Goal: Navigation & Orientation: Find specific page/section

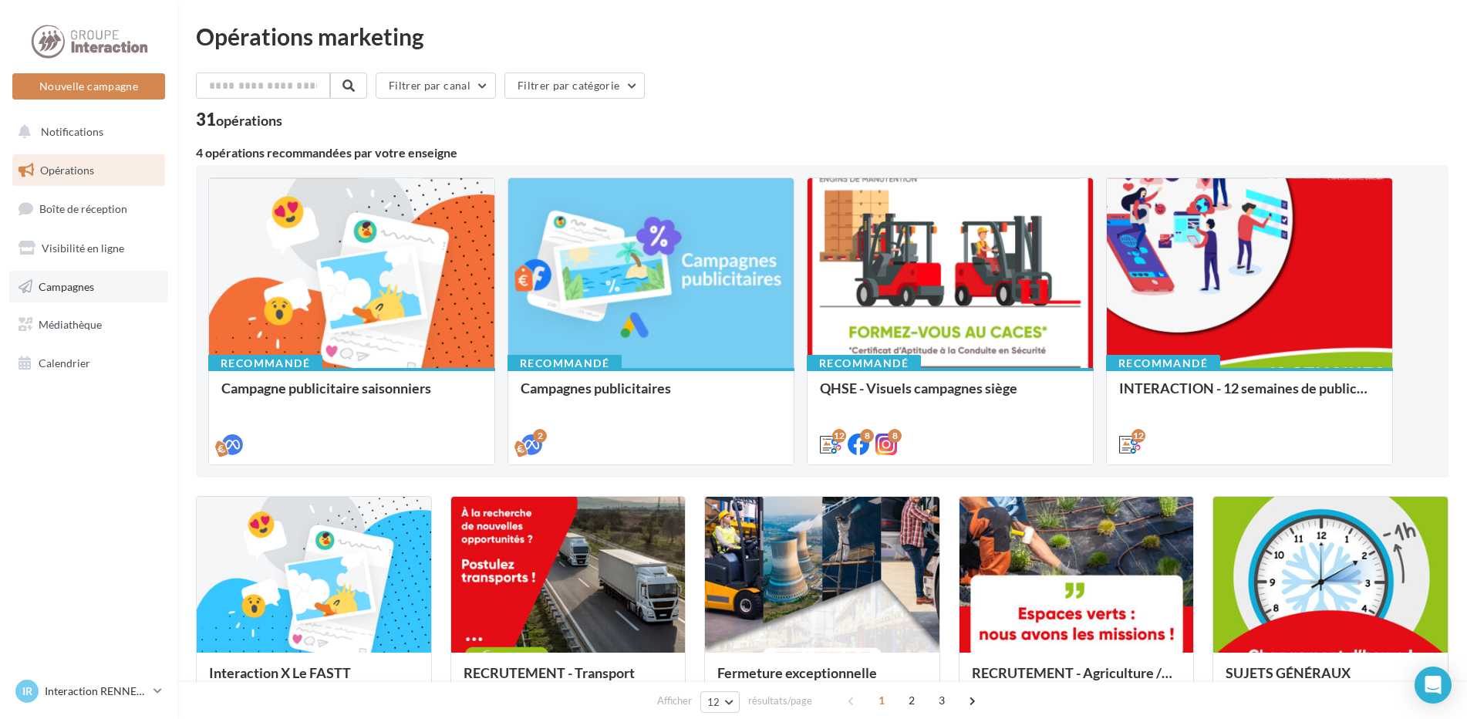
click at [82, 287] on span "Campagnes" at bounding box center [67, 285] width 56 height 13
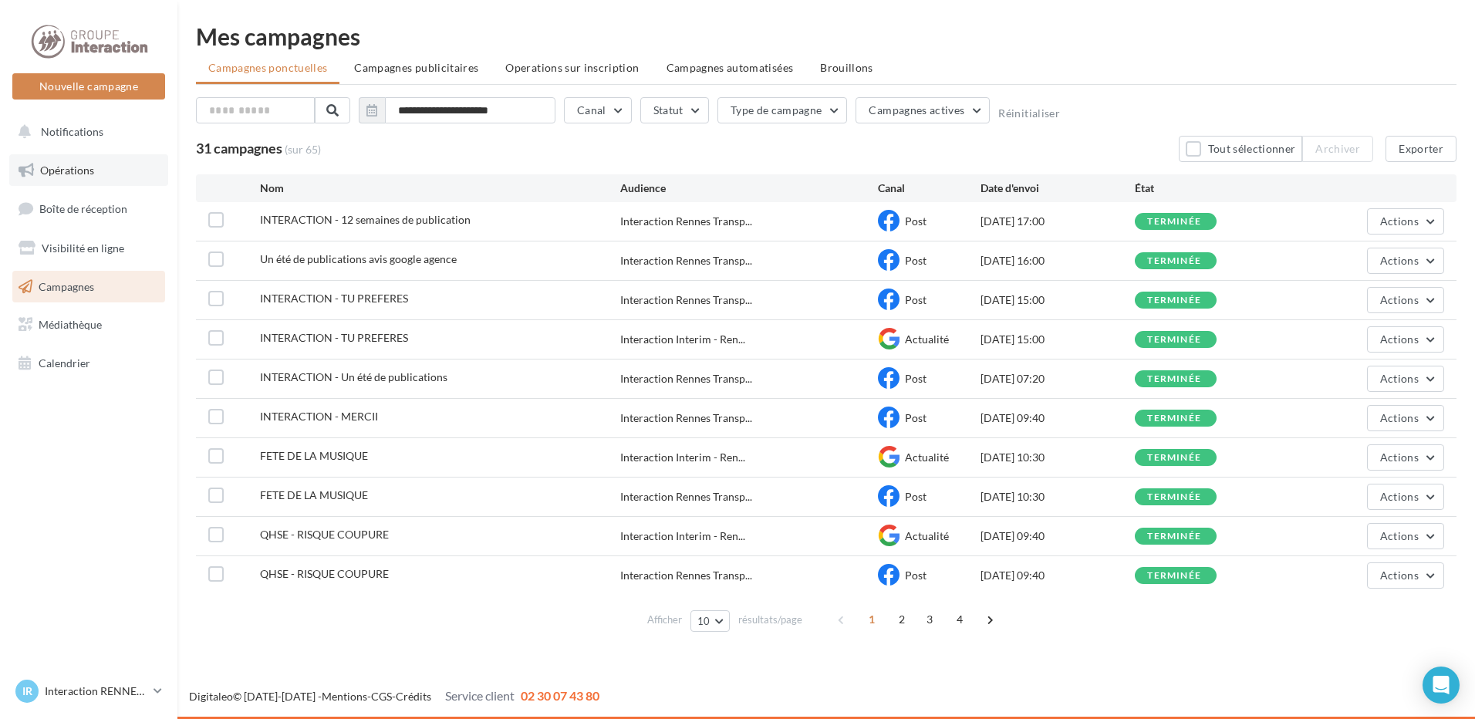
click at [120, 168] on link "Opérations" at bounding box center [88, 170] width 159 height 32
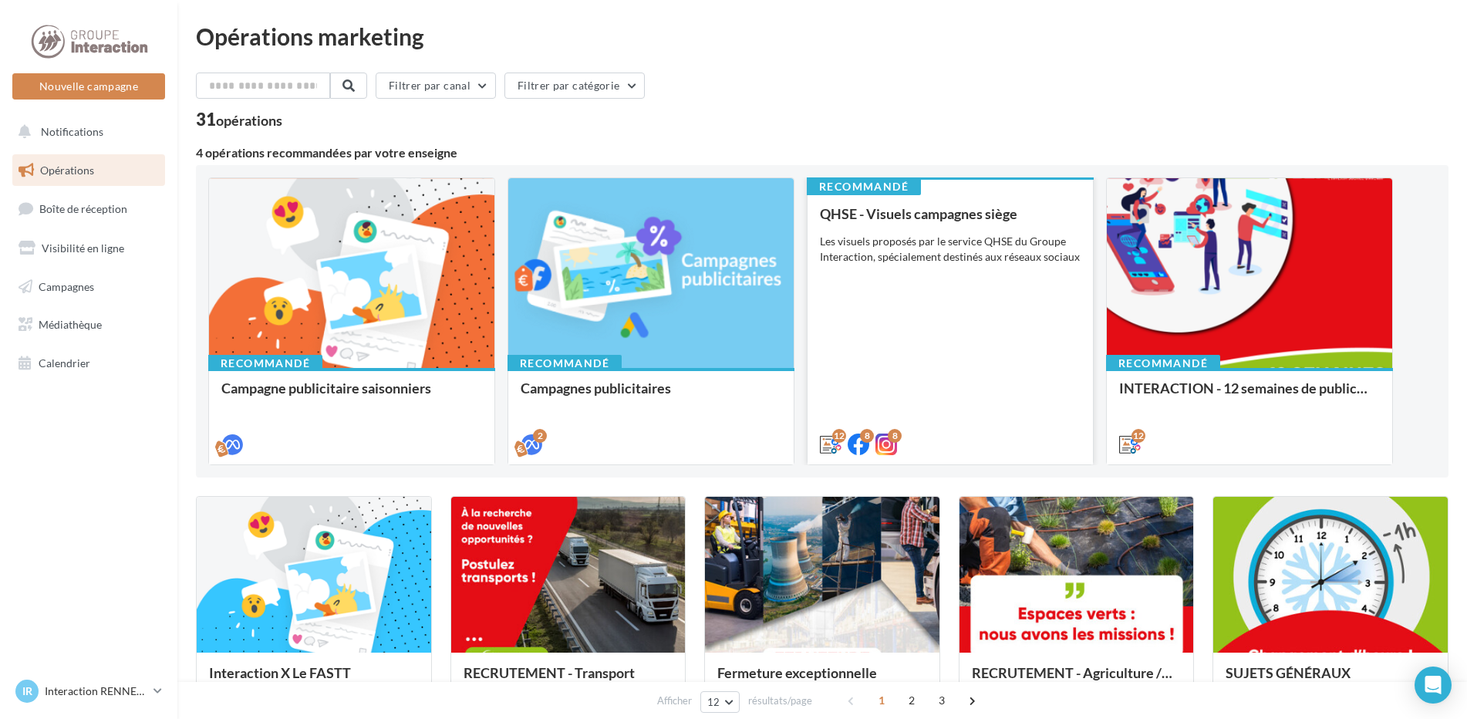
click at [961, 317] on div "QHSE - Visuels campagnes siège Les visuels proposés par le service QHSE du Grou…" at bounding box center [950, 328] width 261 height 245
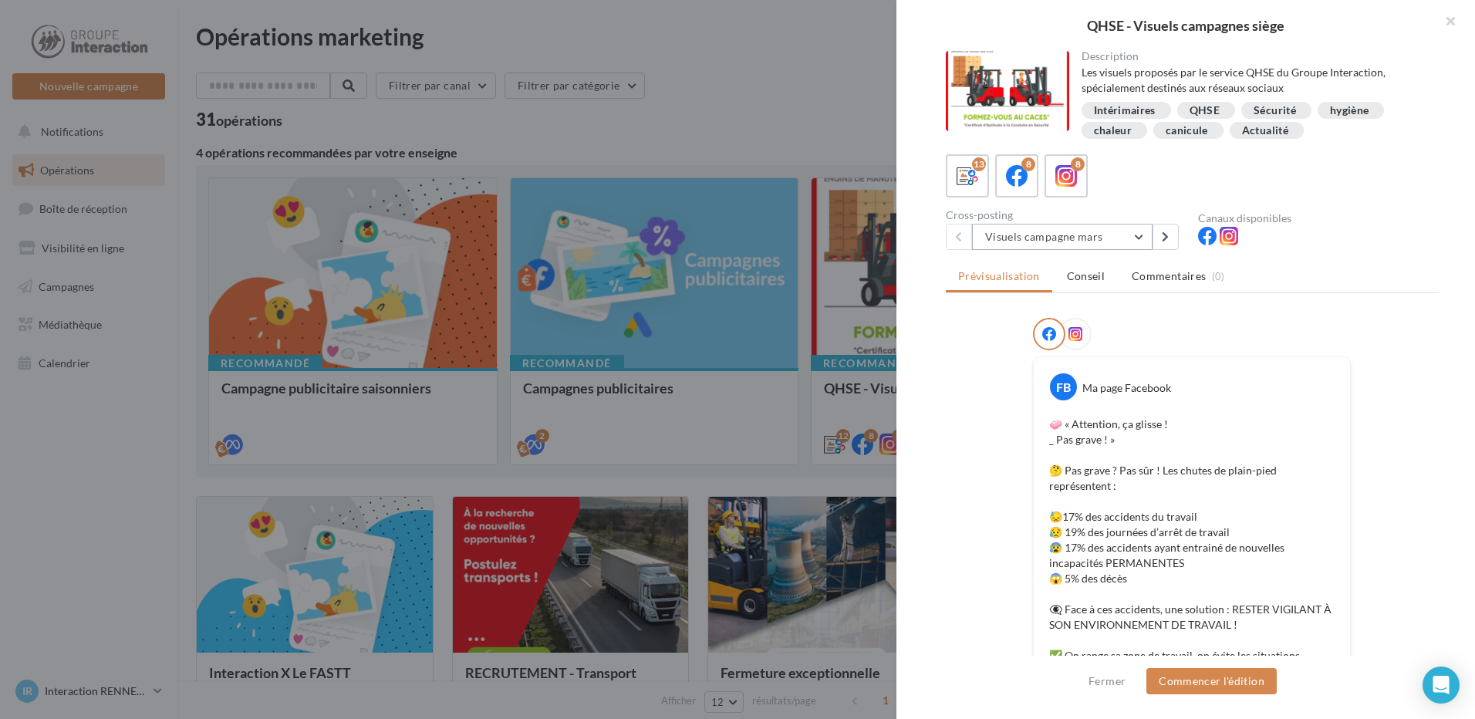
click at [1068, 234] on button "Visuels campagne mars" at bounding box center [1062, 237] width 181 height 26
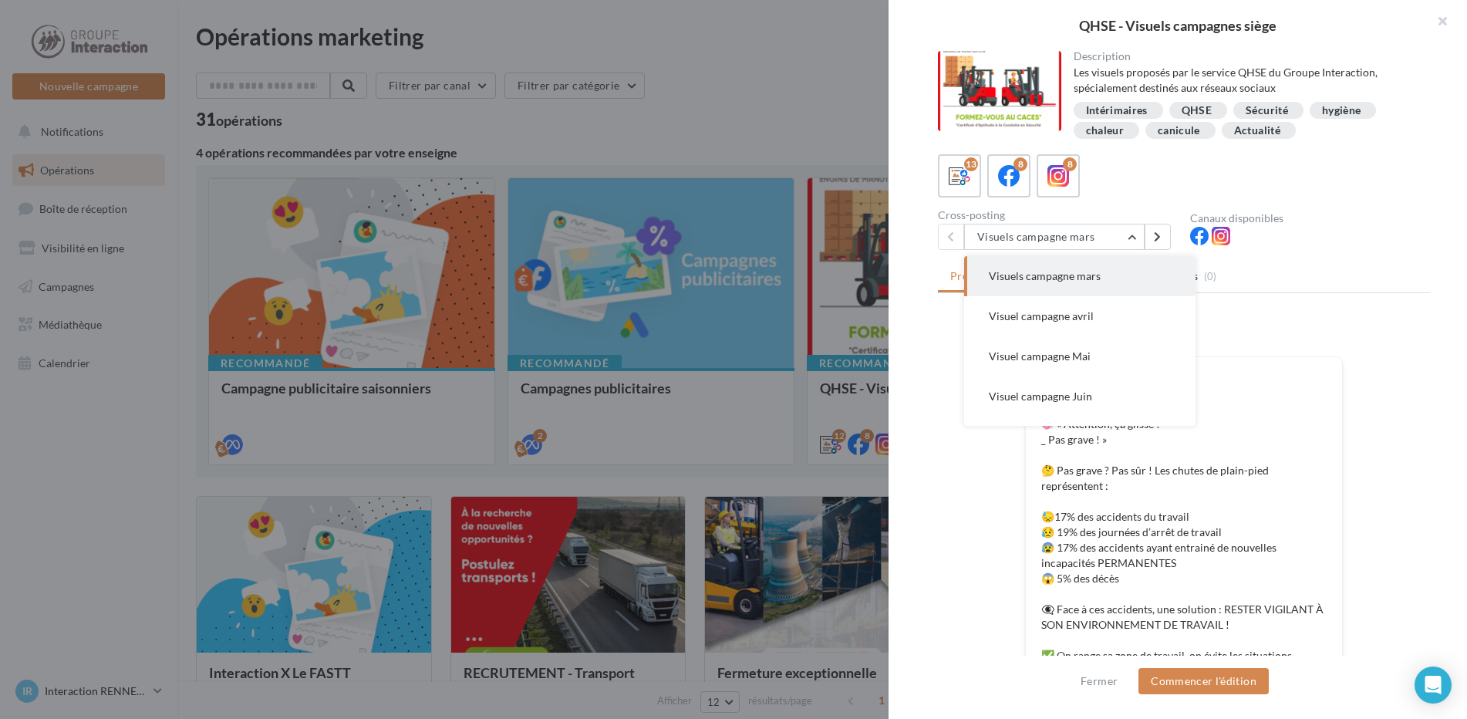
click at [696, 128] on div at bounding box center [733, 359] width 1467 height 719
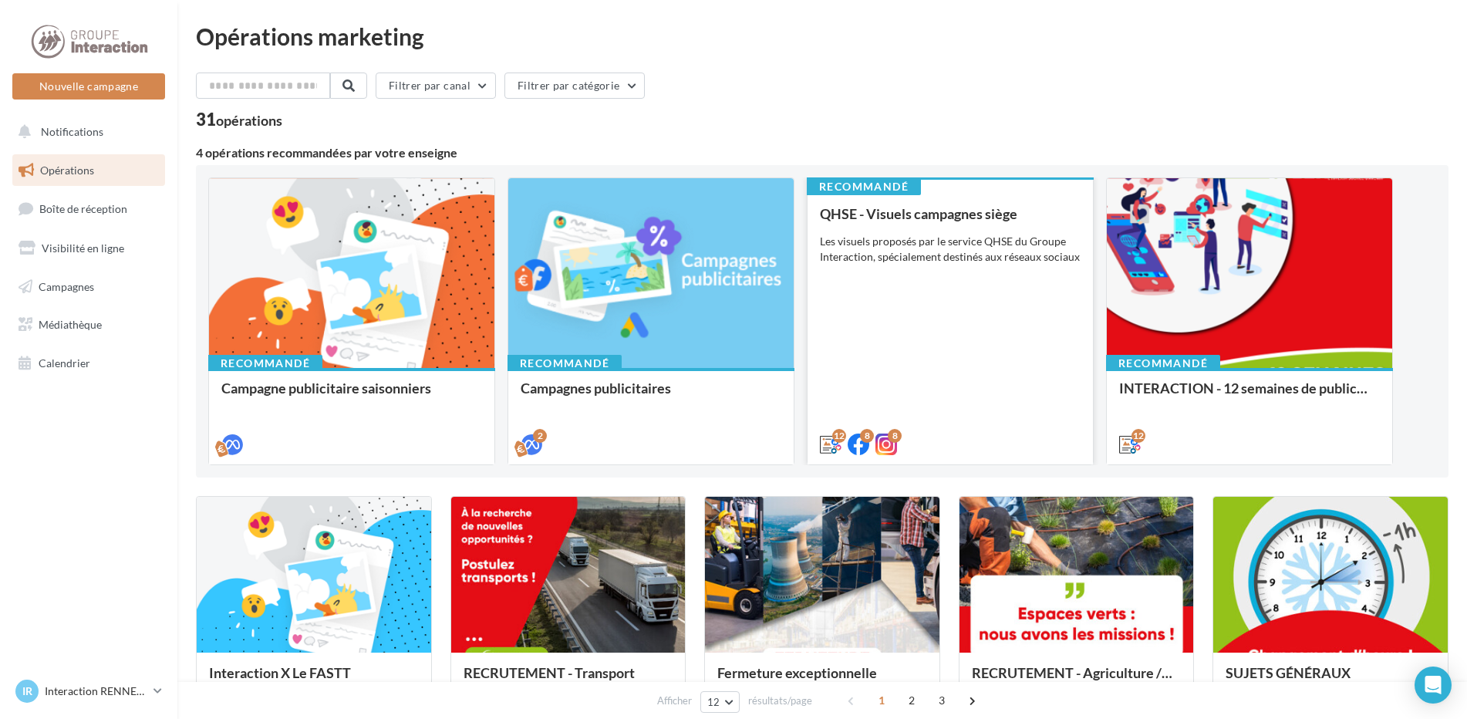
click at [984, 235] on div "Les visuels proposés par le service QHSE du Groupe Interaction, spécialement de…" at bounding box center [950, 249] width 261 height 31
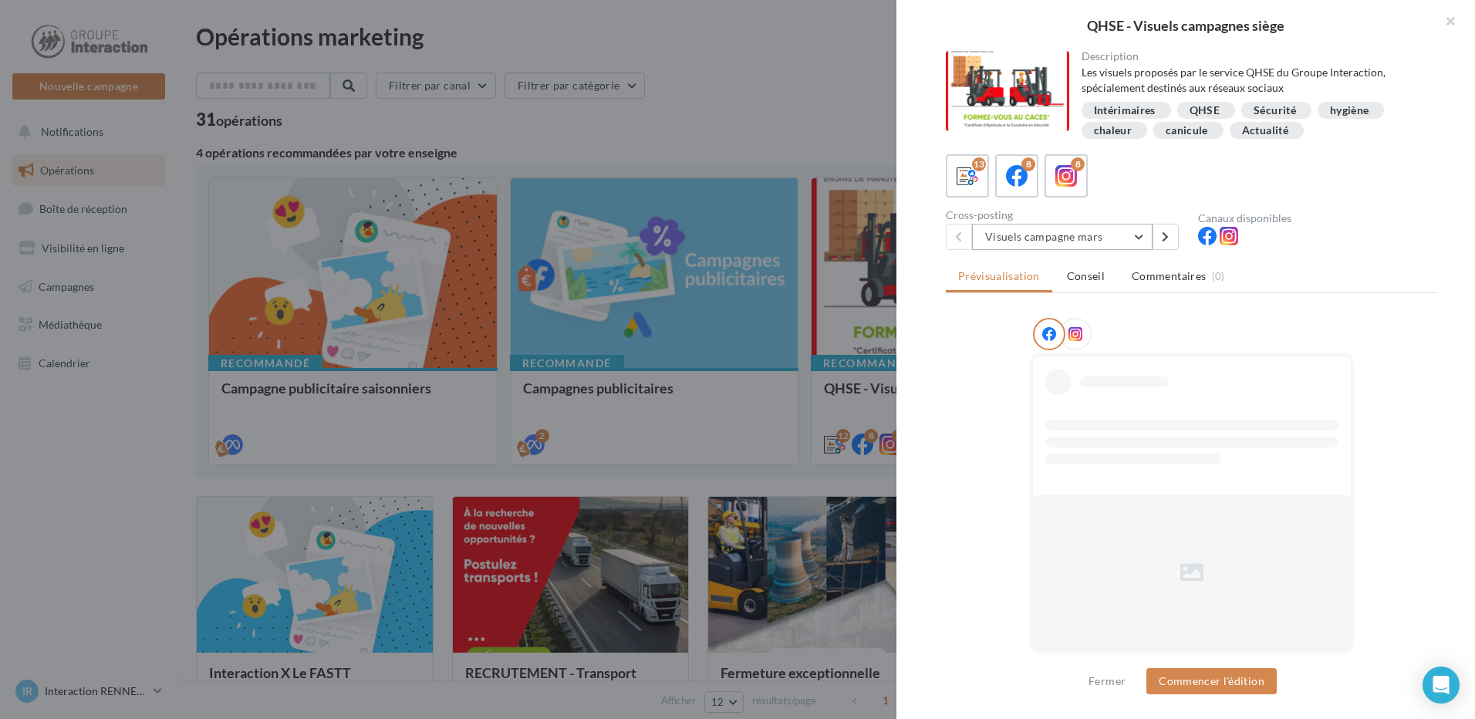
click at [1034, 244] on button "Visuels campagne mars" at bounding box center [1062, 237] width 181 height 26
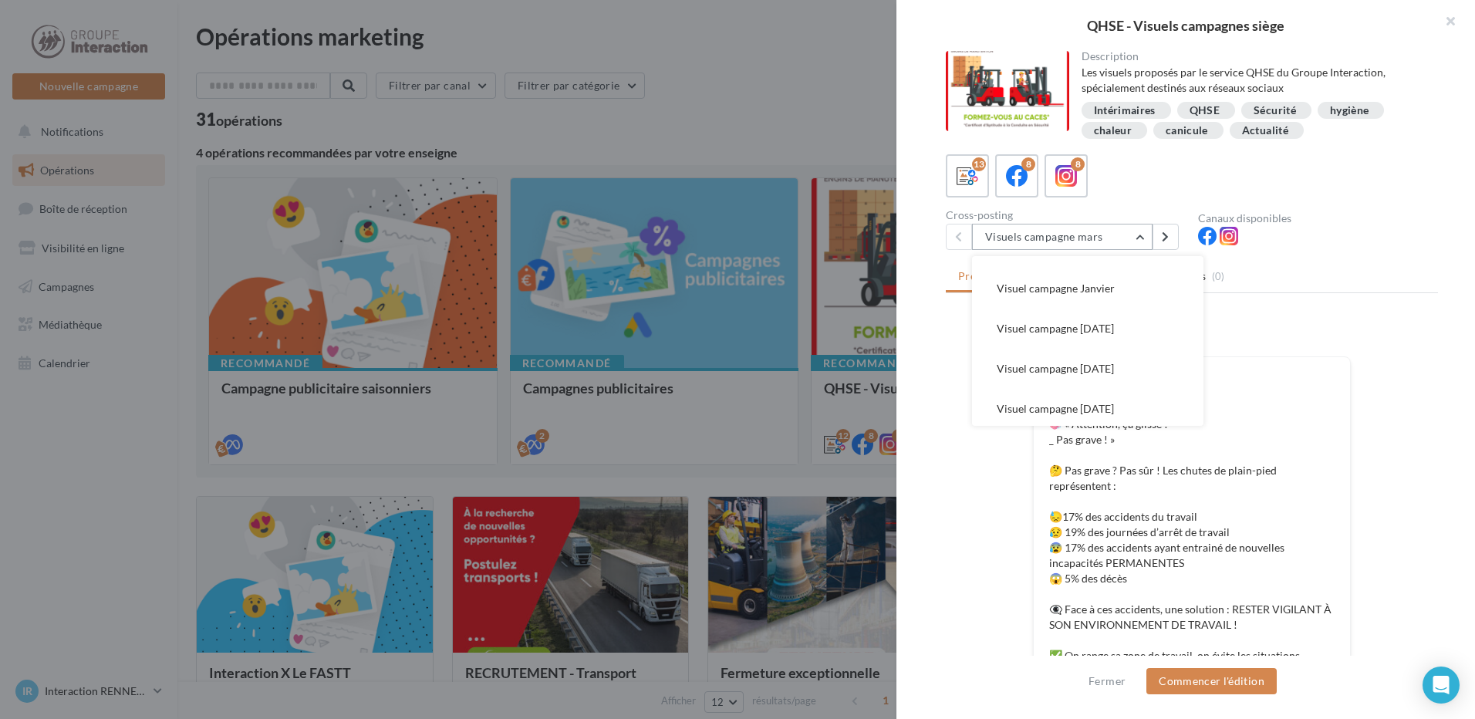
scroll to position [352, 0]
click at [1062, 400] on span "Visuel campagne [DATE]" at bounding box center [1055, 405] width 117 height 13
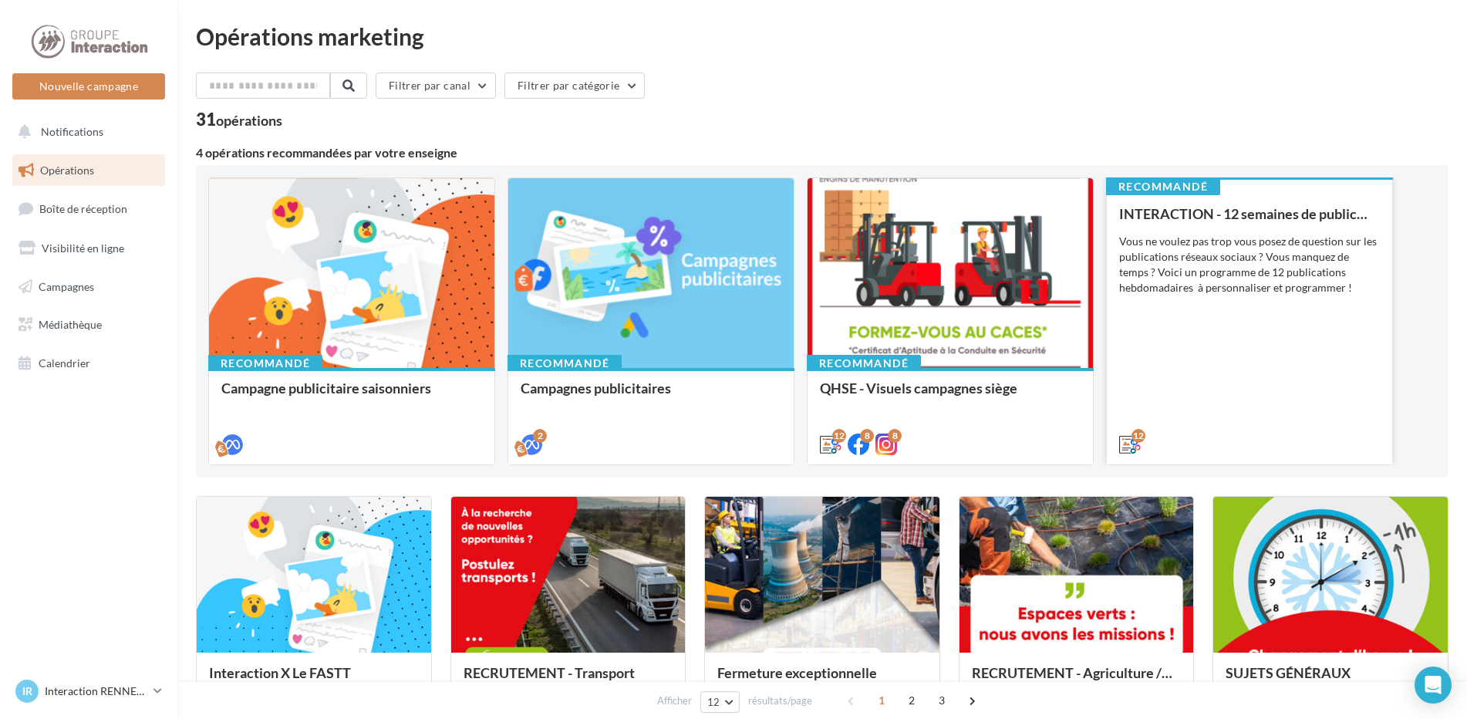
click at [1247, 259] on div "Vous ne voulez pas trop vous posez de question sur les publications réseaux soc…" at bounding box center [1249, 265] width 261 height 62
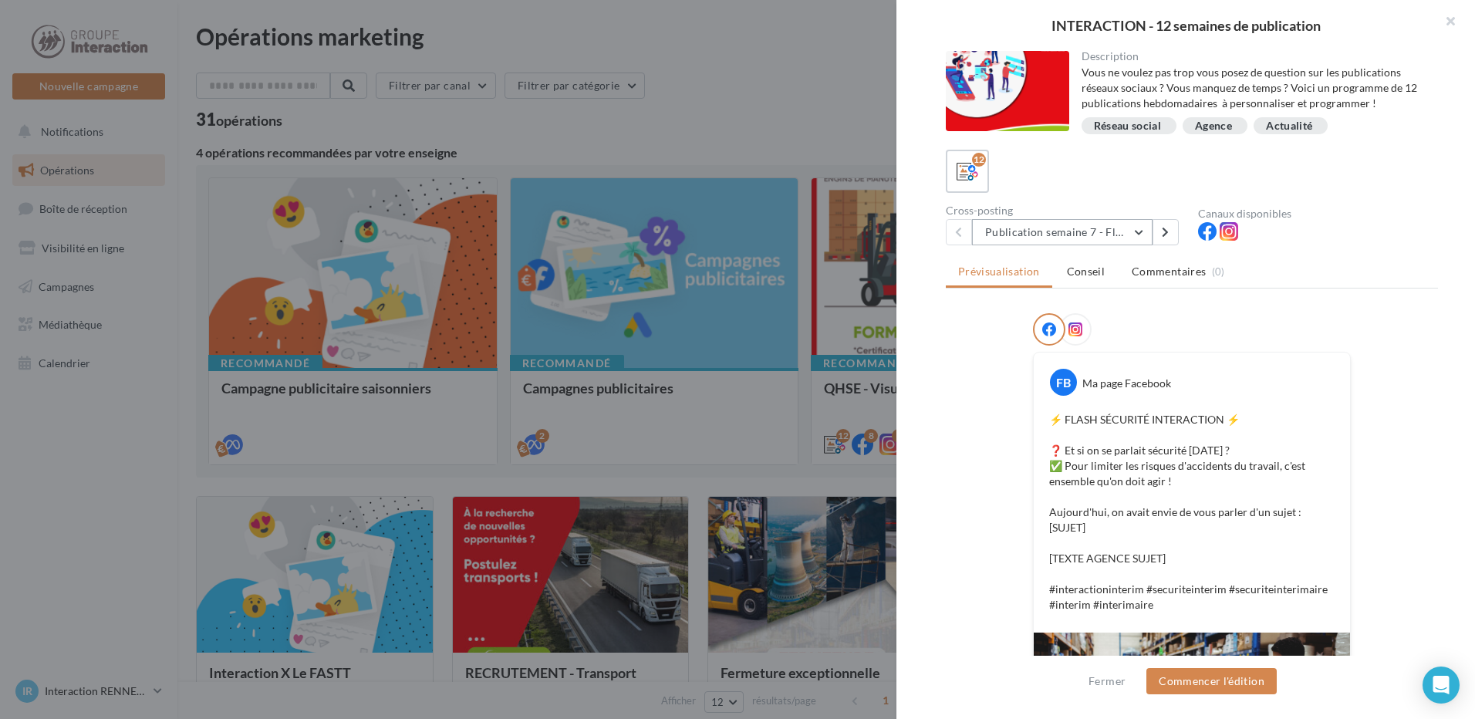
click at [1091, 230] on button "Publication semaine 7 - Flash sécurité" at bounding box center [1062, 232] width 181 height 26
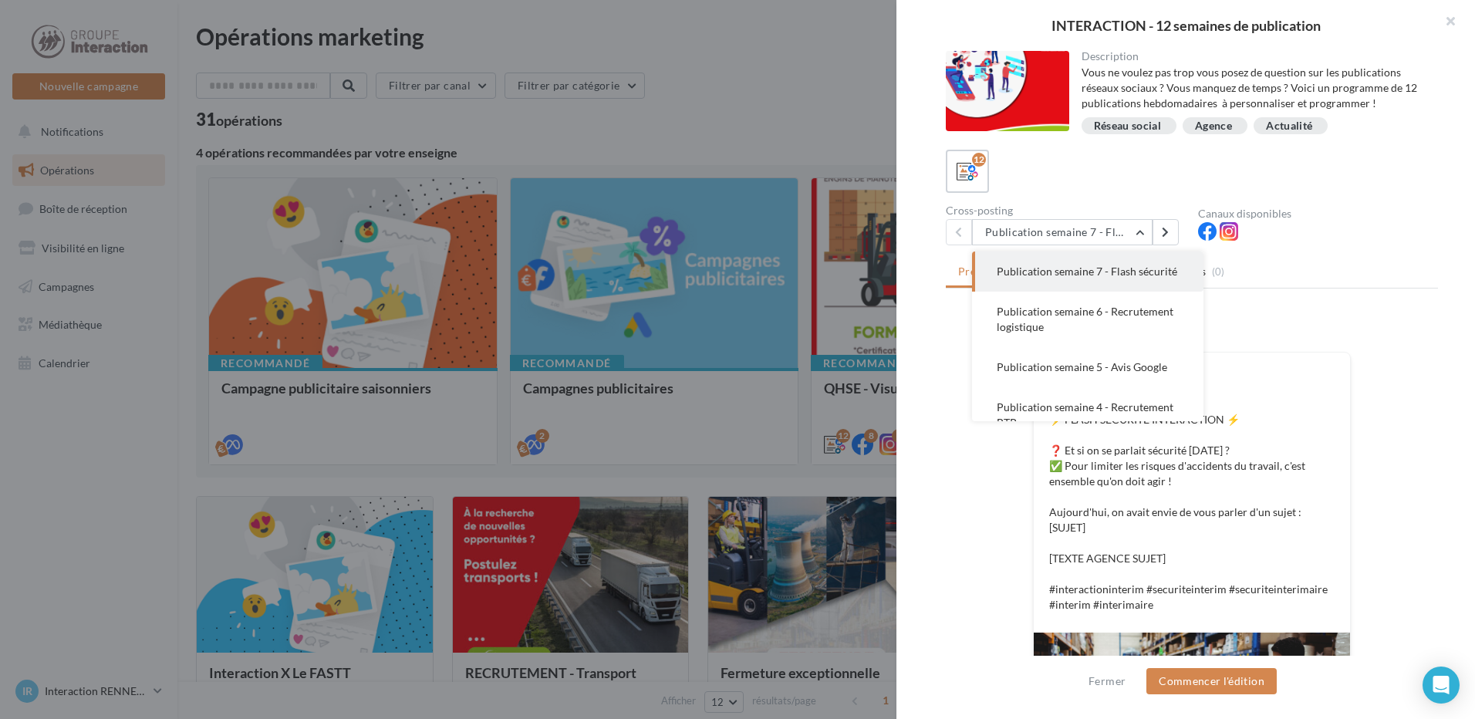
click at [1091, 272] on span "Publication semaine 7 - Flash sécurité" at bounding box center [1087, 271] width 181 height 13
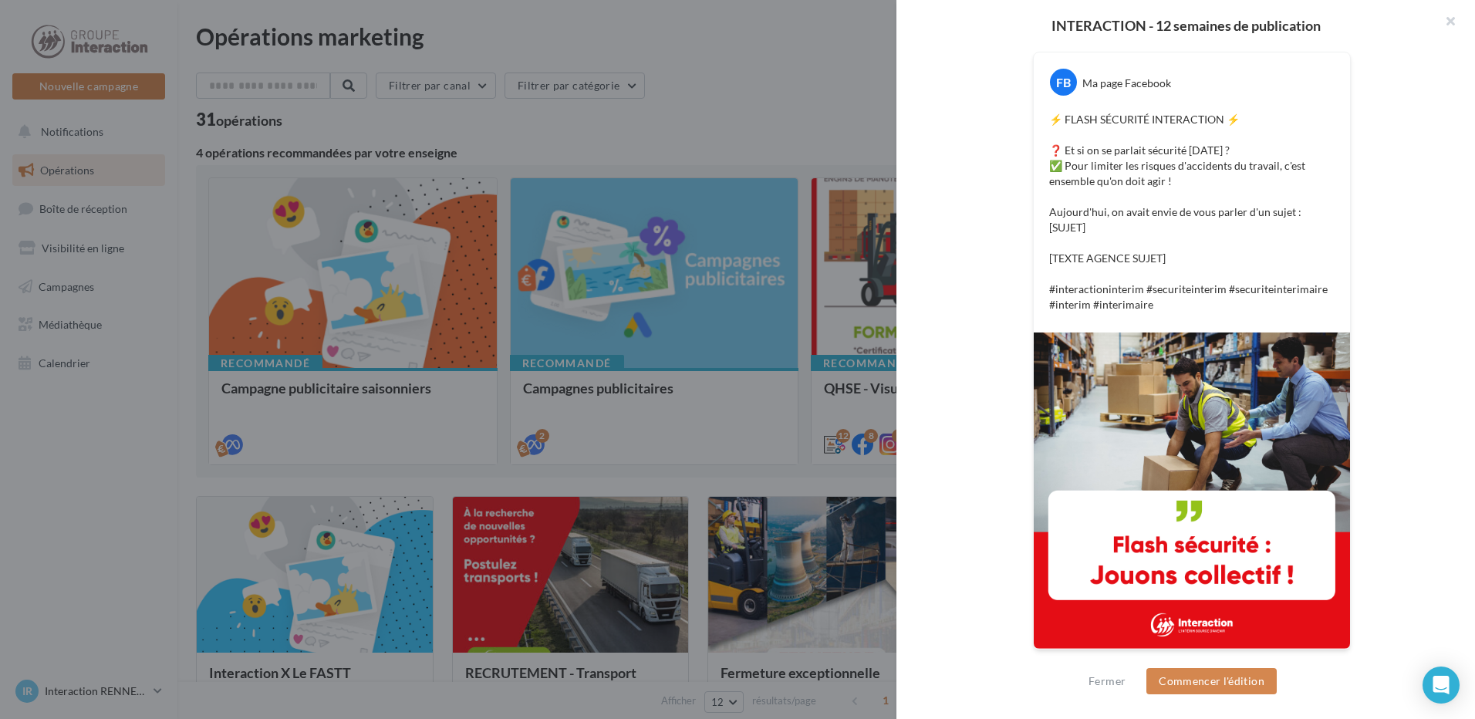
scroll to position [0, 0]
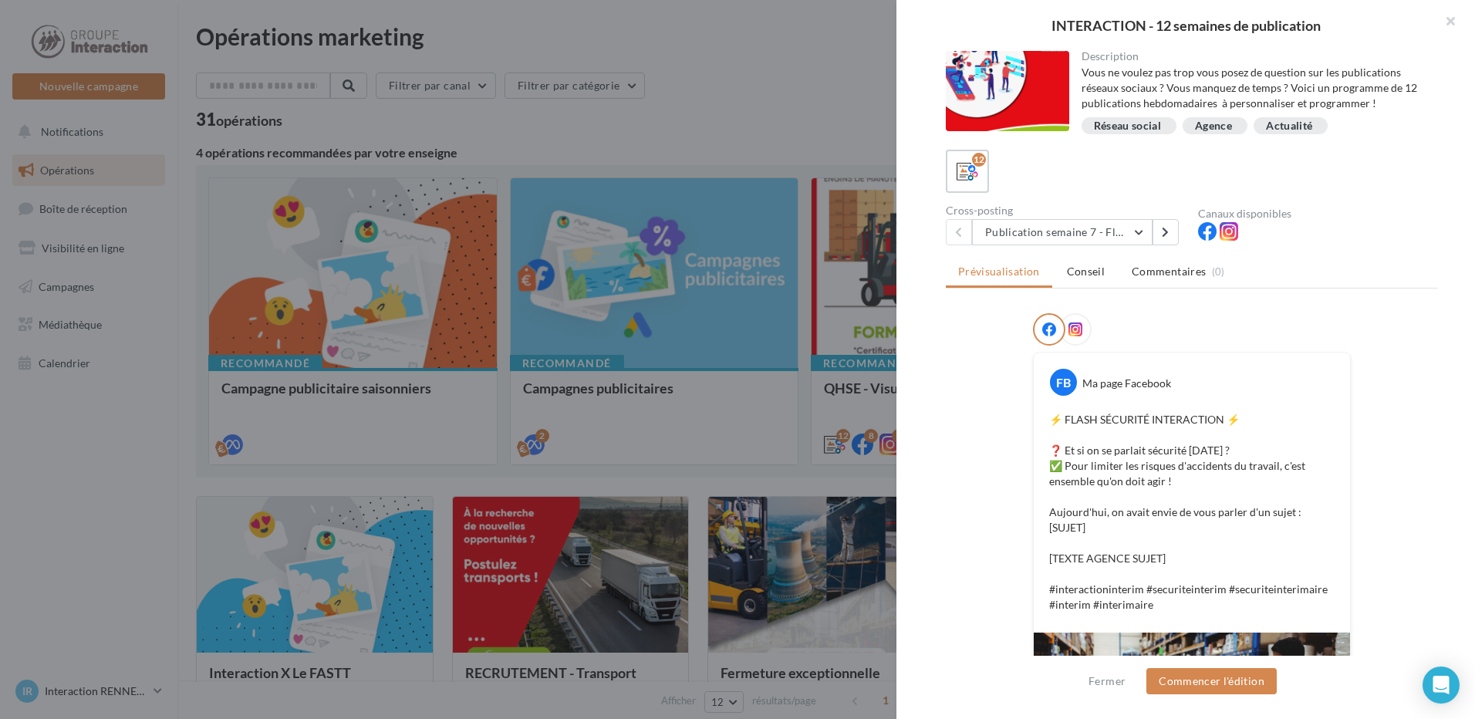
click at [1108, 248] on div "Description Vous ne voulez pas trop vous posez de question sur les publications…" at bounding box center [1191, 360] width 591 height 619
click at [1106, 238] on button "Publication semaine 7 - Flash sécurité" at bounding box center [1062, 232] width 181 height 26
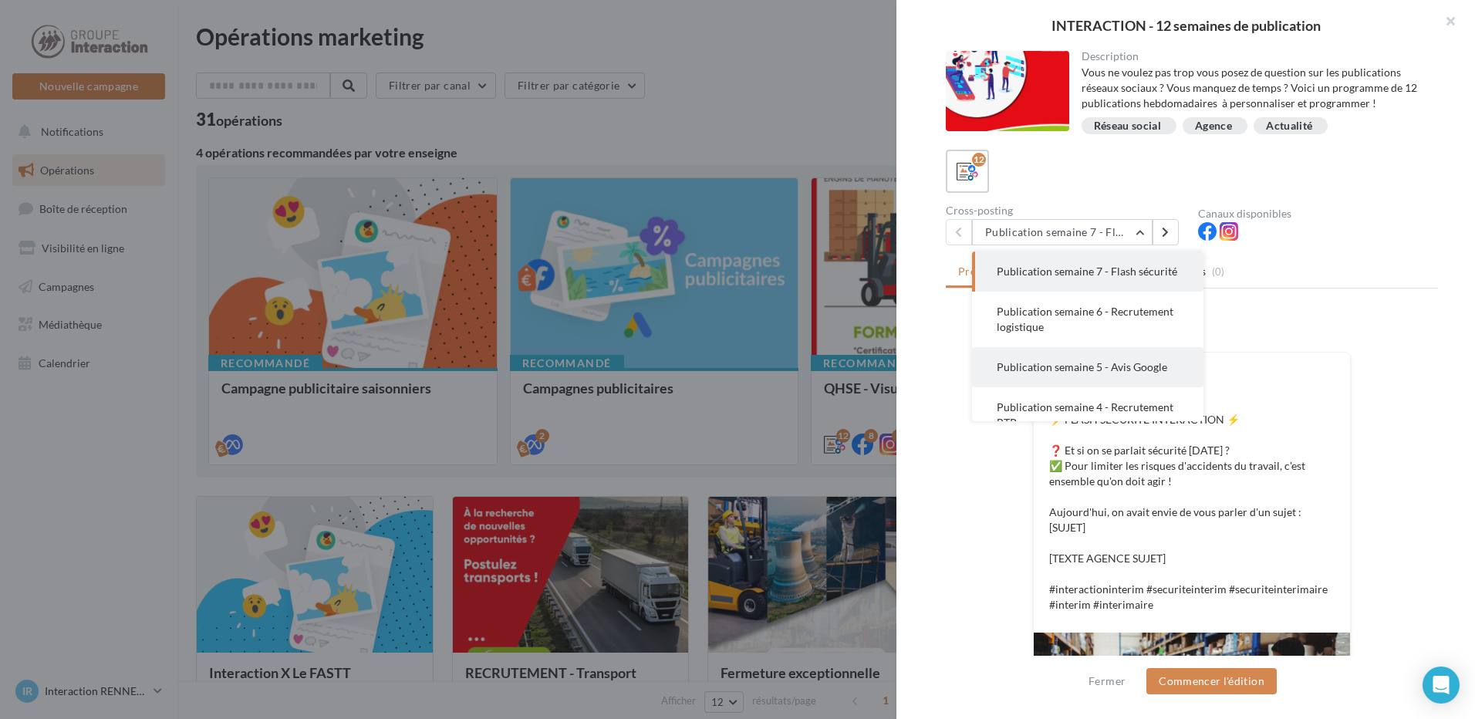
click at [1093, 374] on button "Publication semaine 5 - Avis Google" at bounding box center [1087, 367] width 231 height 40
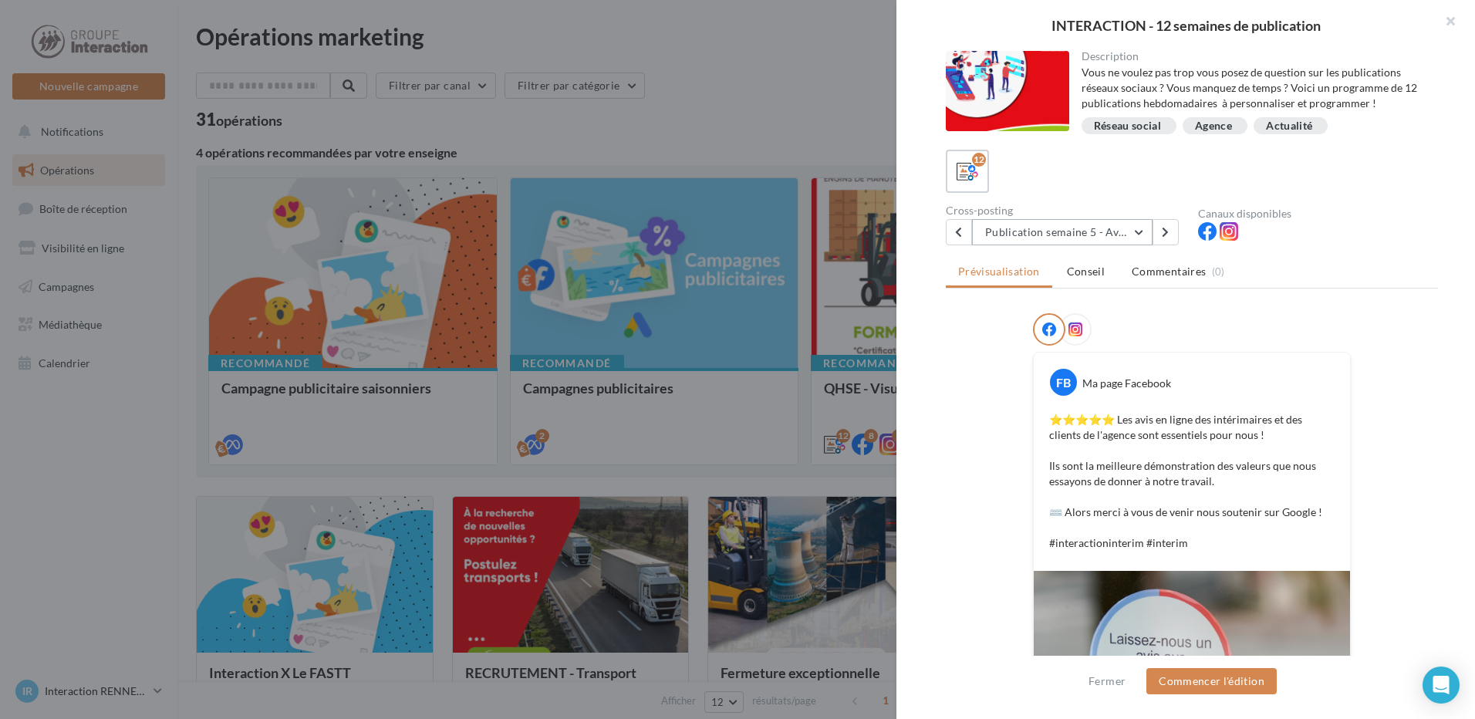
click at [1039, 222] on button "Publication semaine 5 - Avis Google" at bounding box center [1062, 232] width 181 height 26
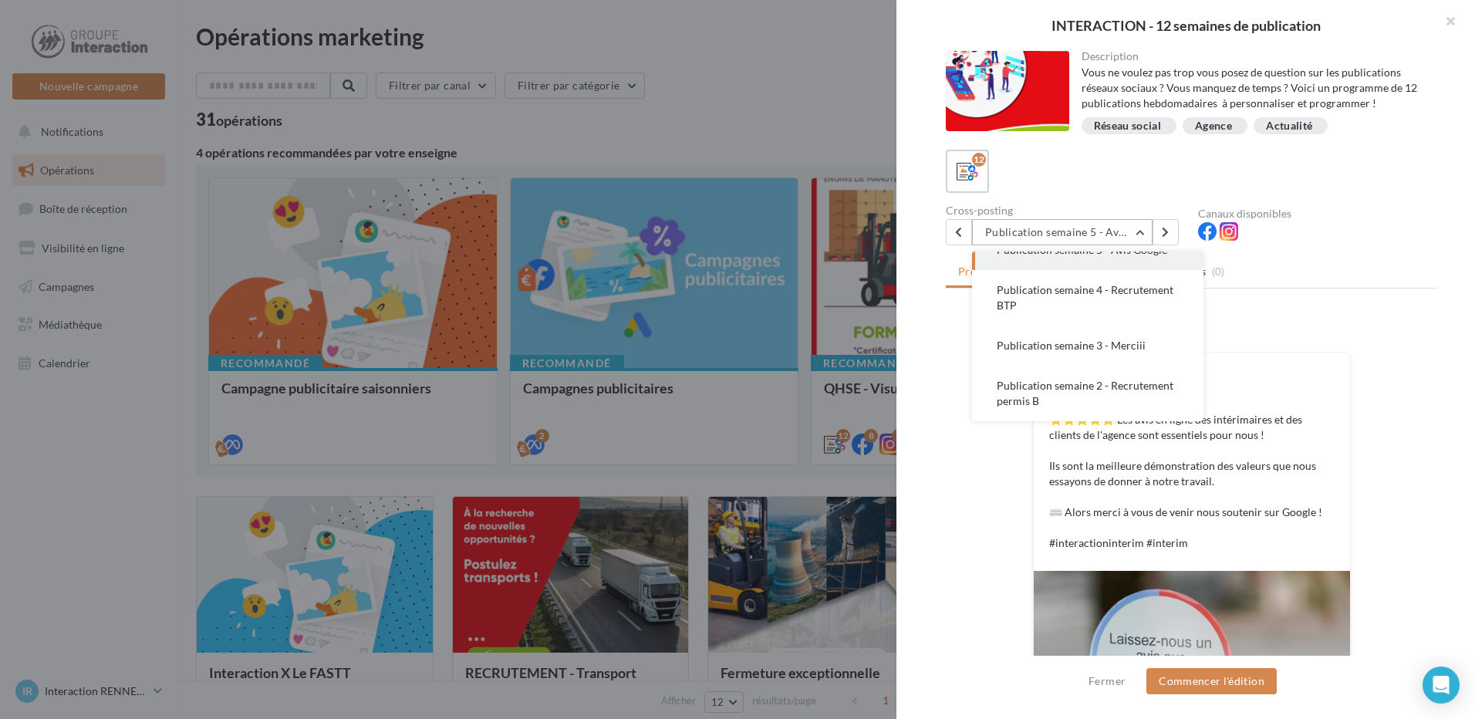
scroll to position [194, 0]
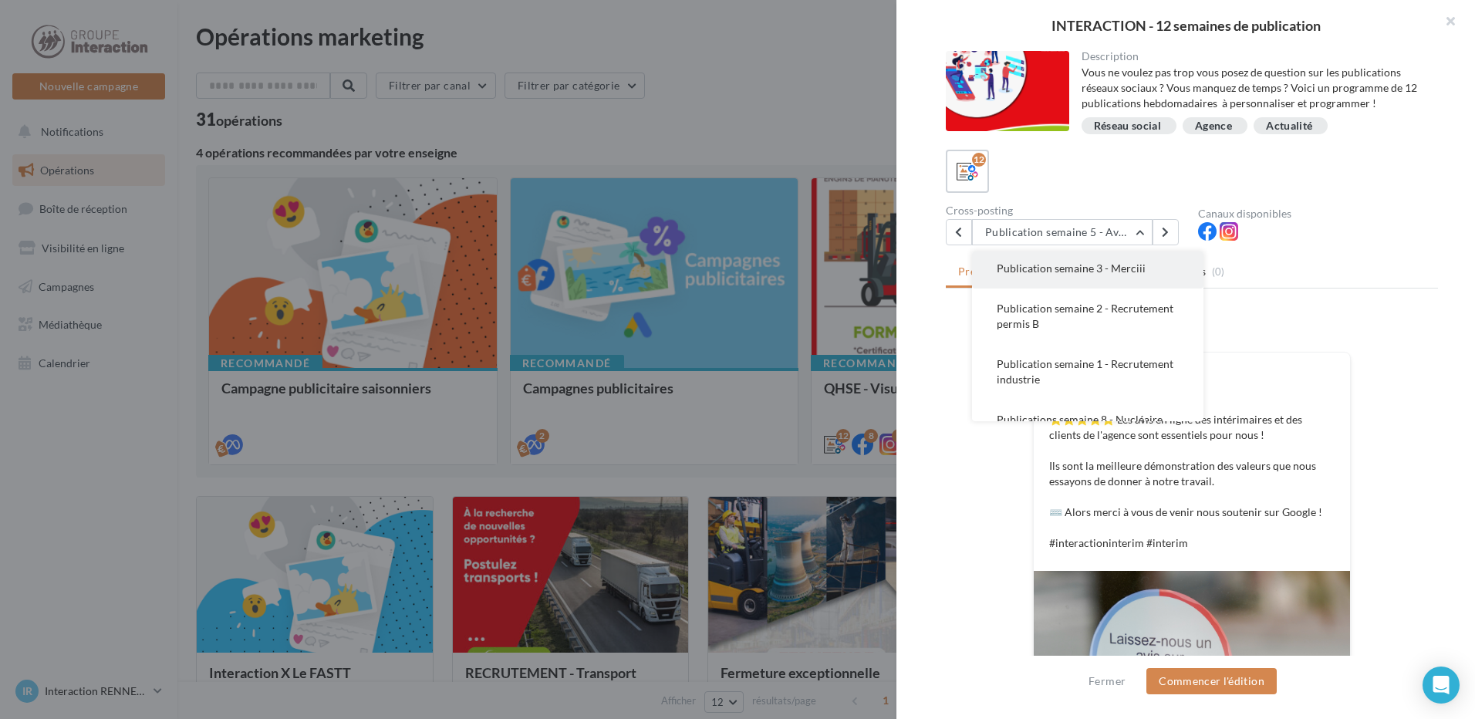
click at [1079, 275] on span "Publication semaine 3 - Merciii" at bounding box center [1071, 268] width 149 height 13
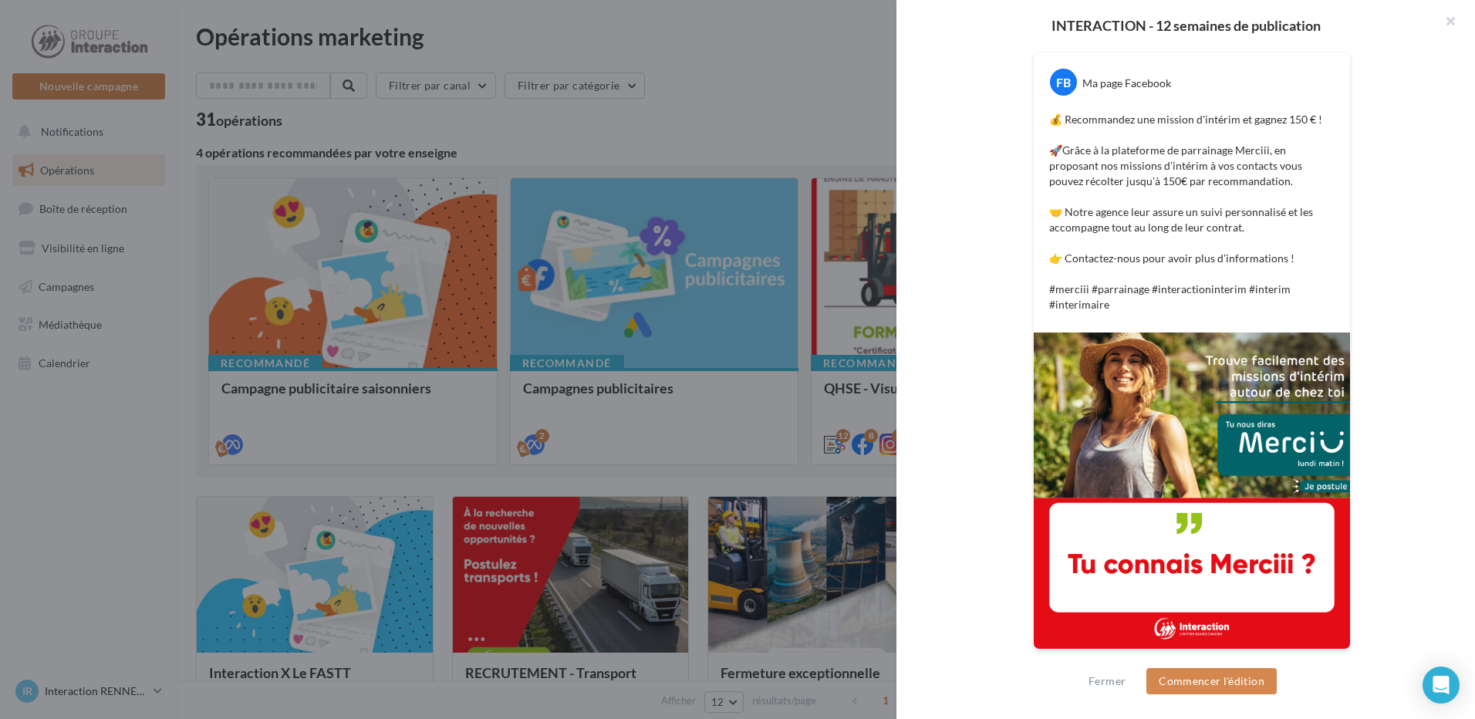
scroll to position [69, 0]
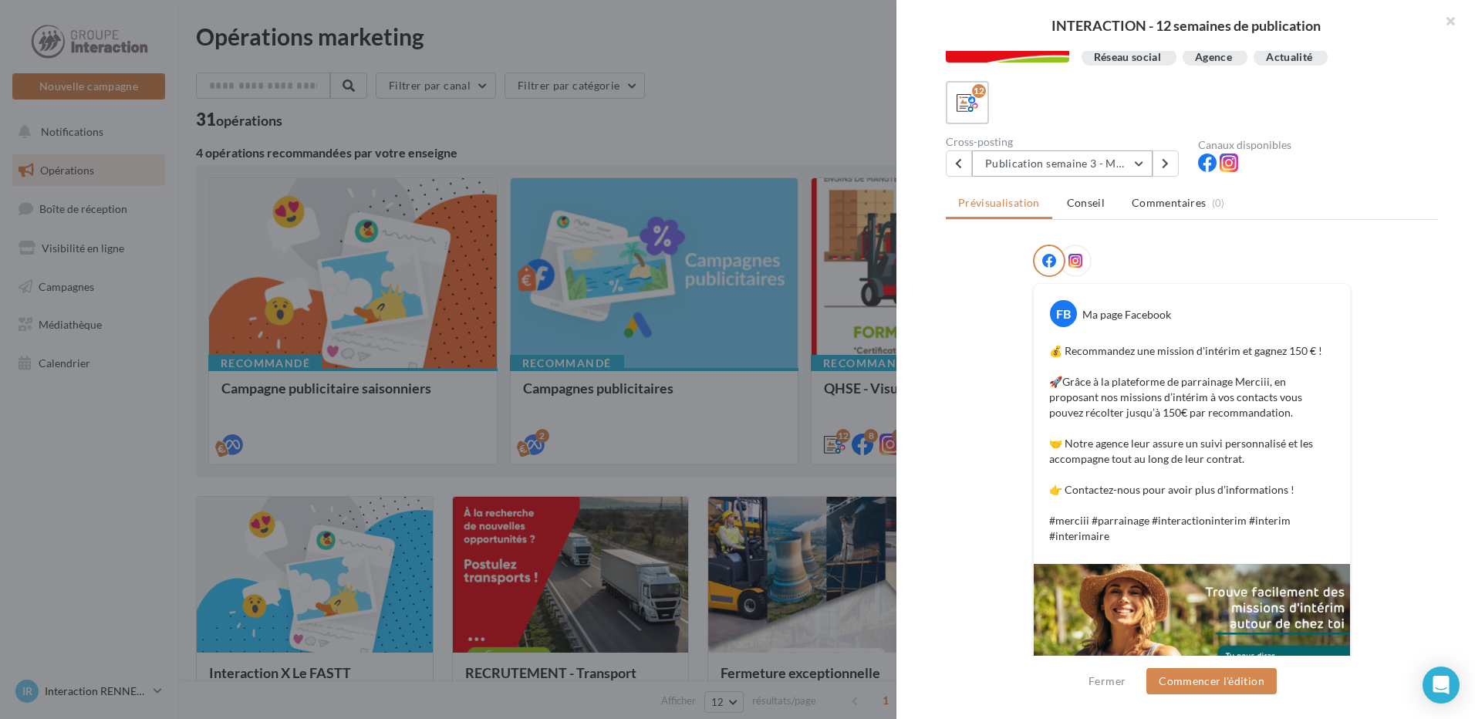
click at [1068, 167] on button "Publication semaine 3 - Merciii" at bounding box center [1062, 163] width 181 height 26
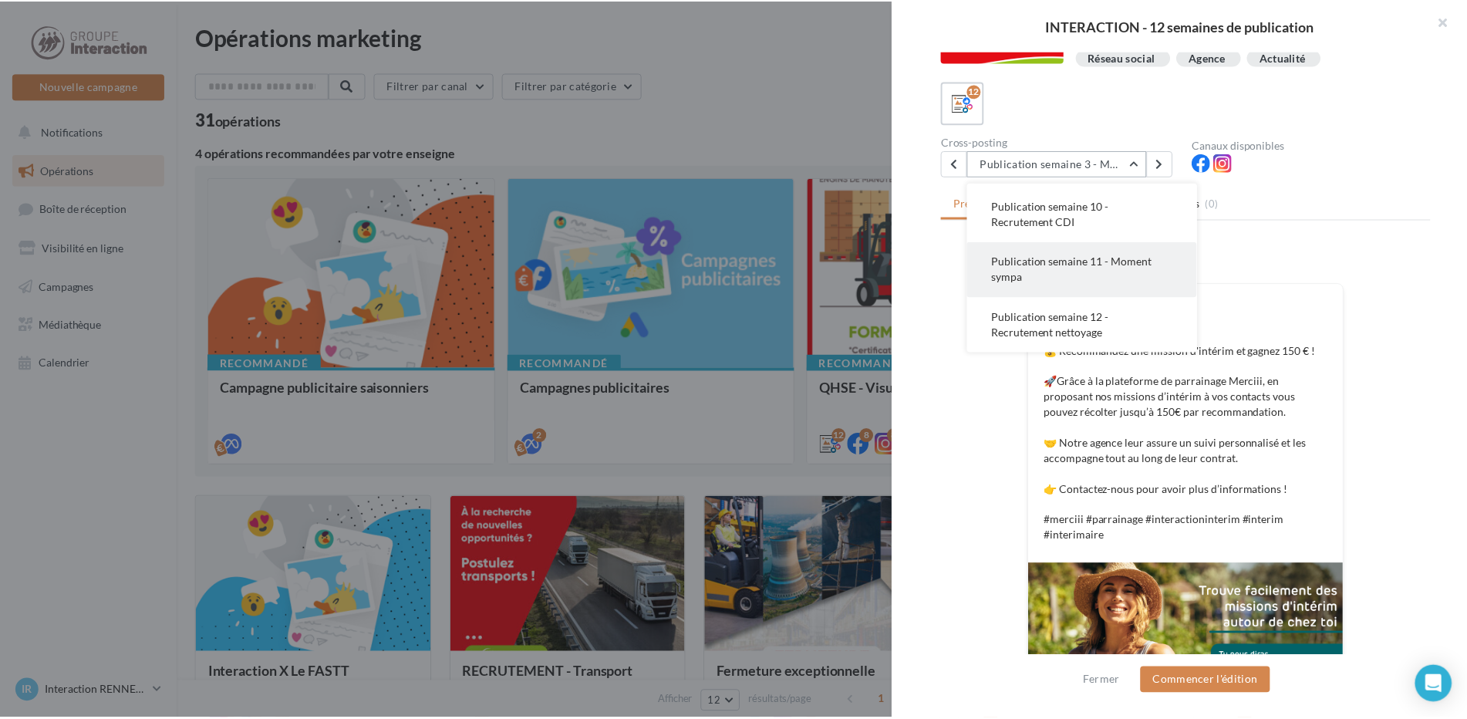
scroll to position [146, 0]
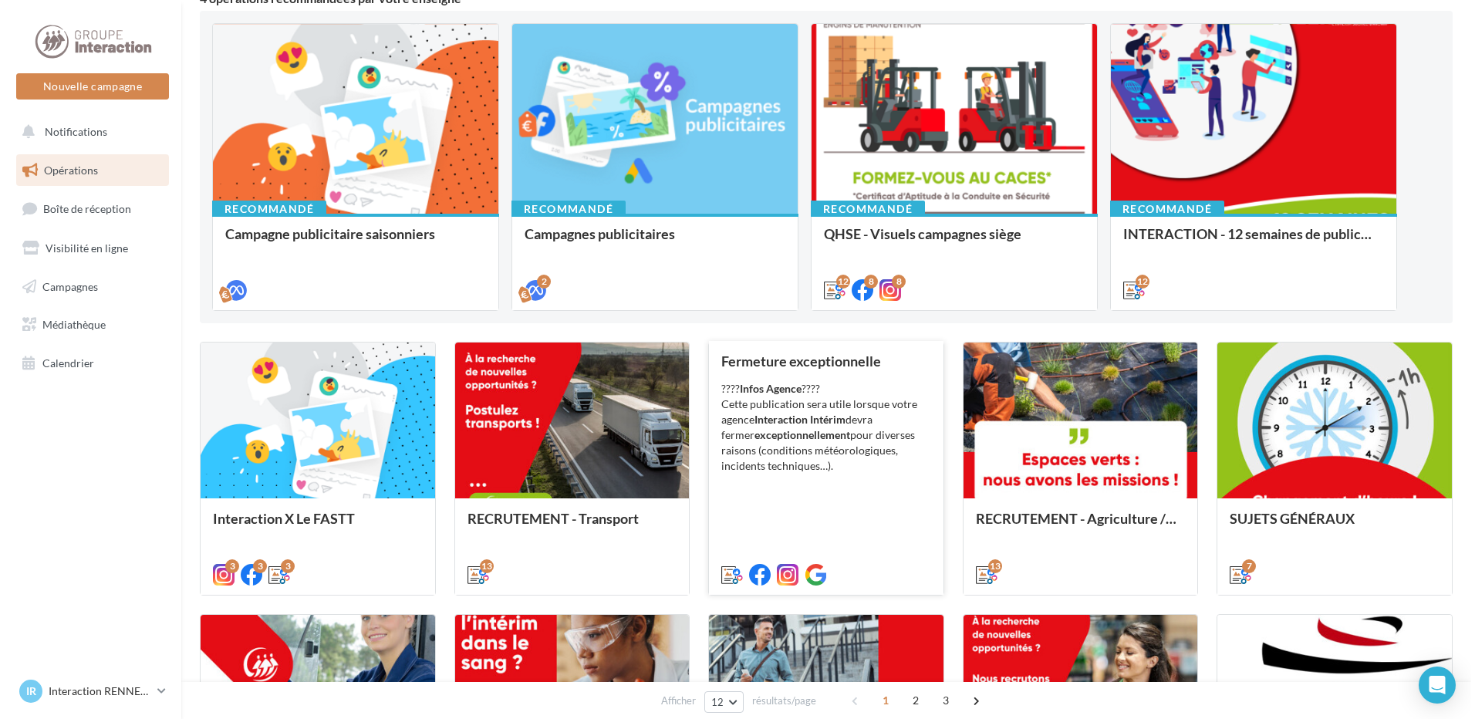
scroll to position [386, 0]
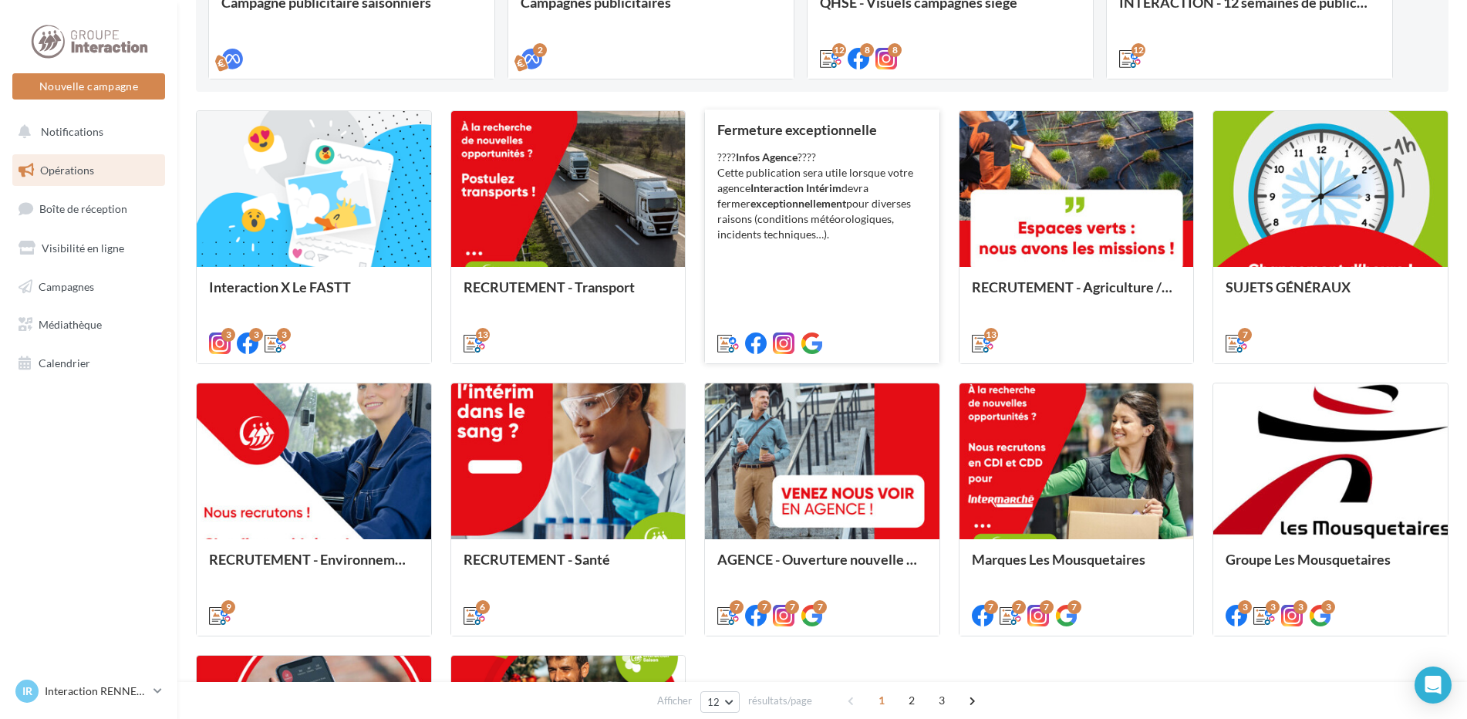
click at [794, 232] on div "???? Infos Agence ???? Cette publication sera utile lorsque votre agence Intera…" at bounding box center [822, 196] width 210 height 93
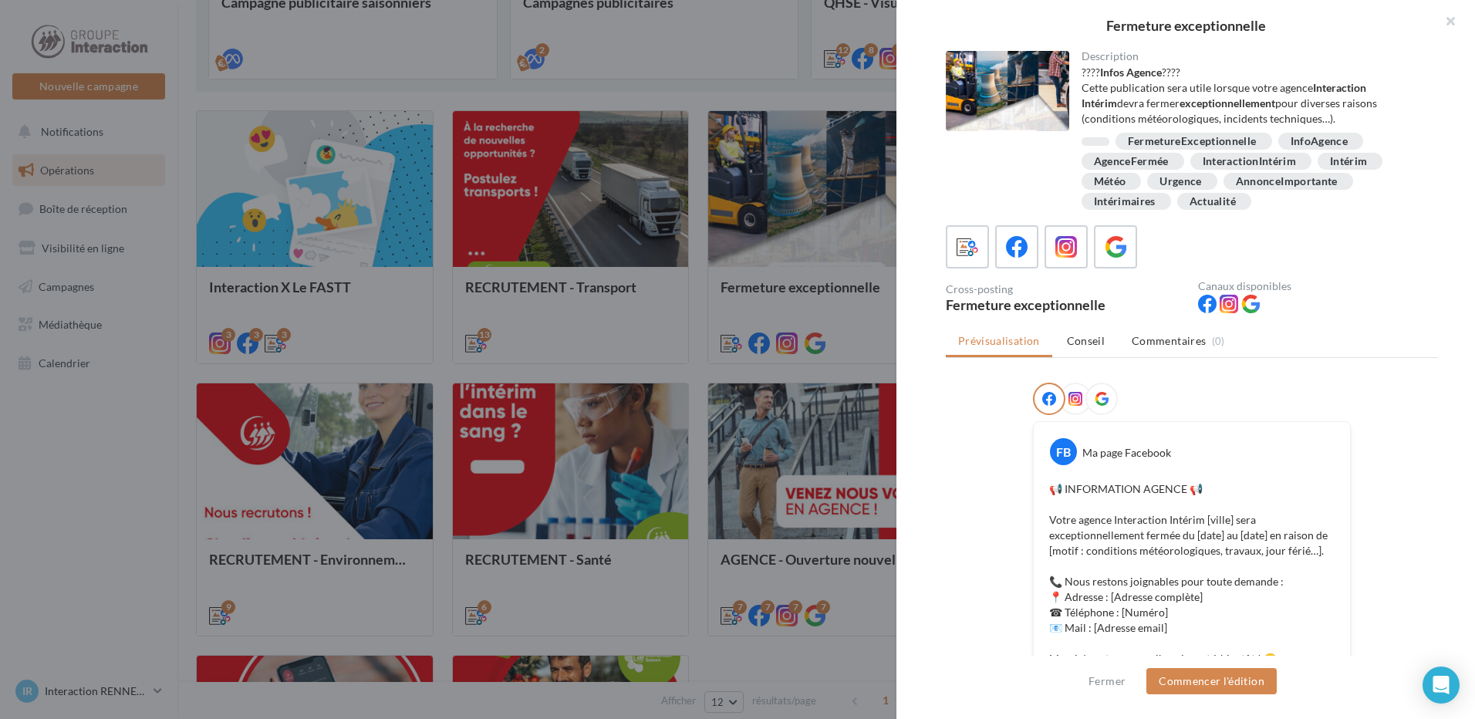
scroll to position [309, 0]
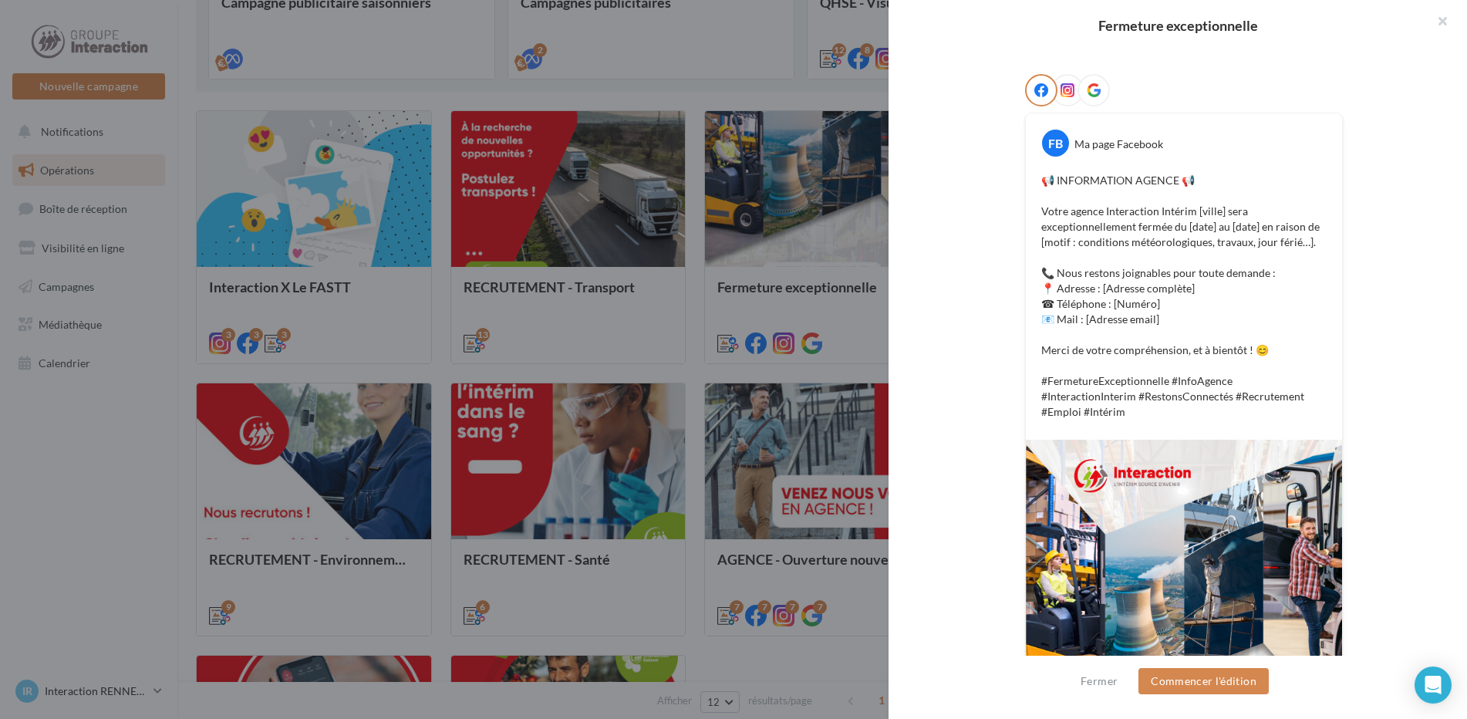
click at [20, 469] on div at bounding box center [733, 359] width 1467 height 719
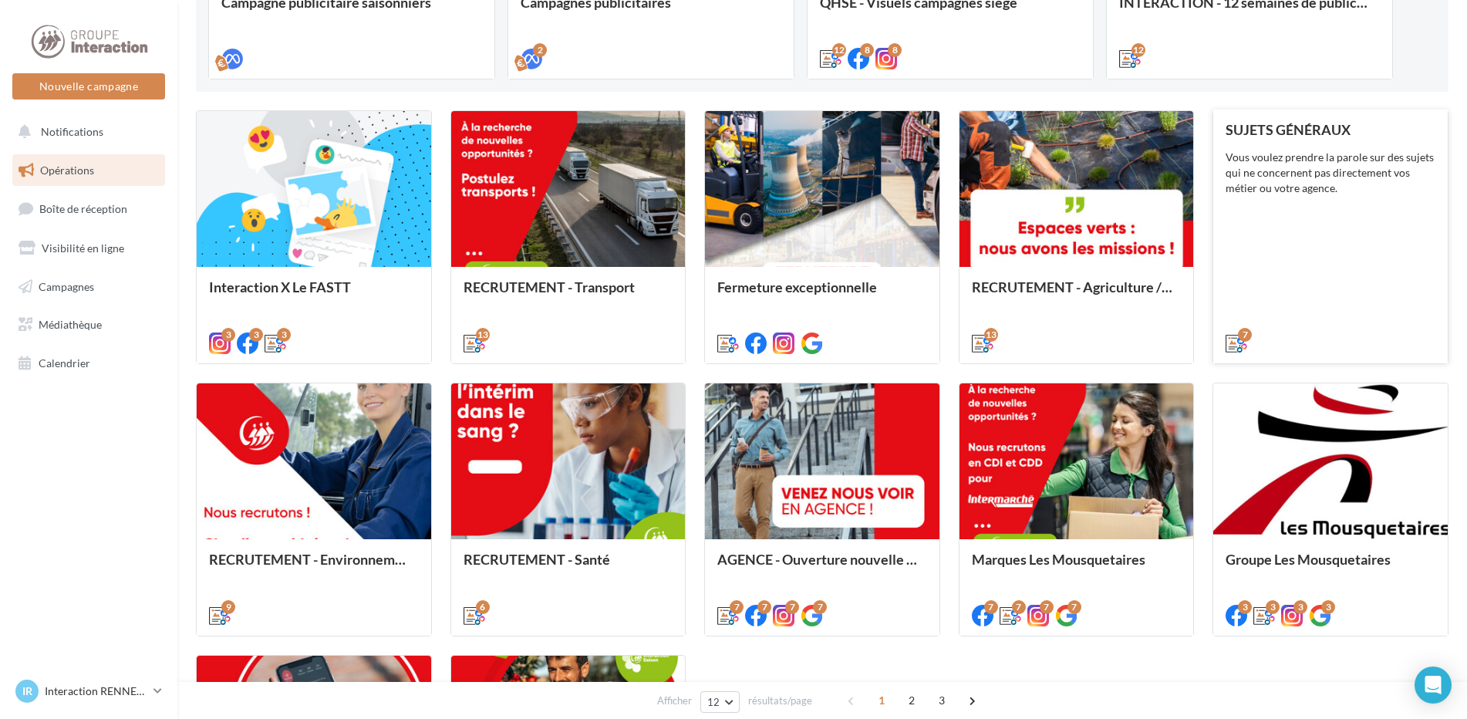
click at [1284, 282] on div "SUJETS GÉNÉRAUX Vous voulez prendre la parole sur des sujets qui ne concernent …" at bounding box center [1331, 236] width 210 height 228
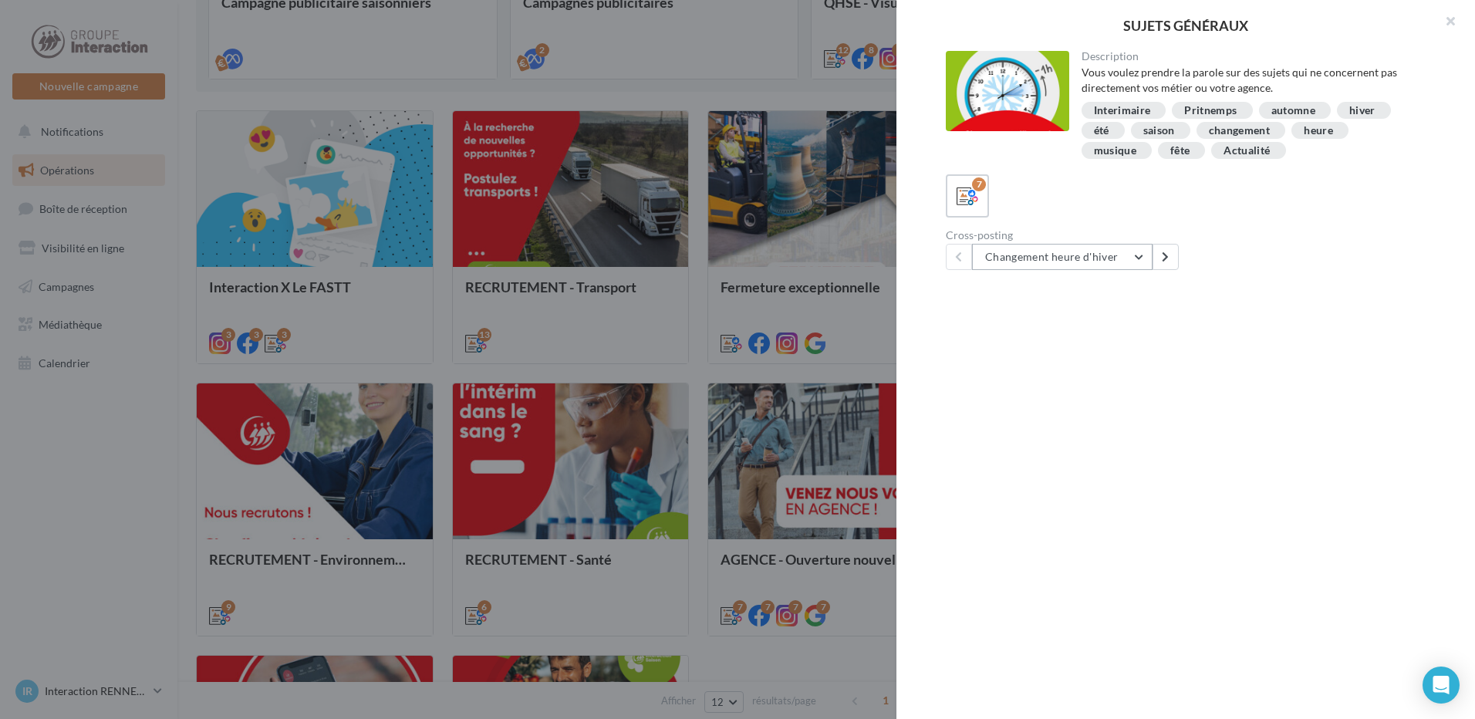
click at [1083, 253] on button "Changement heure d'hiver" at bounding box center [1062, 257] width 181 height 26
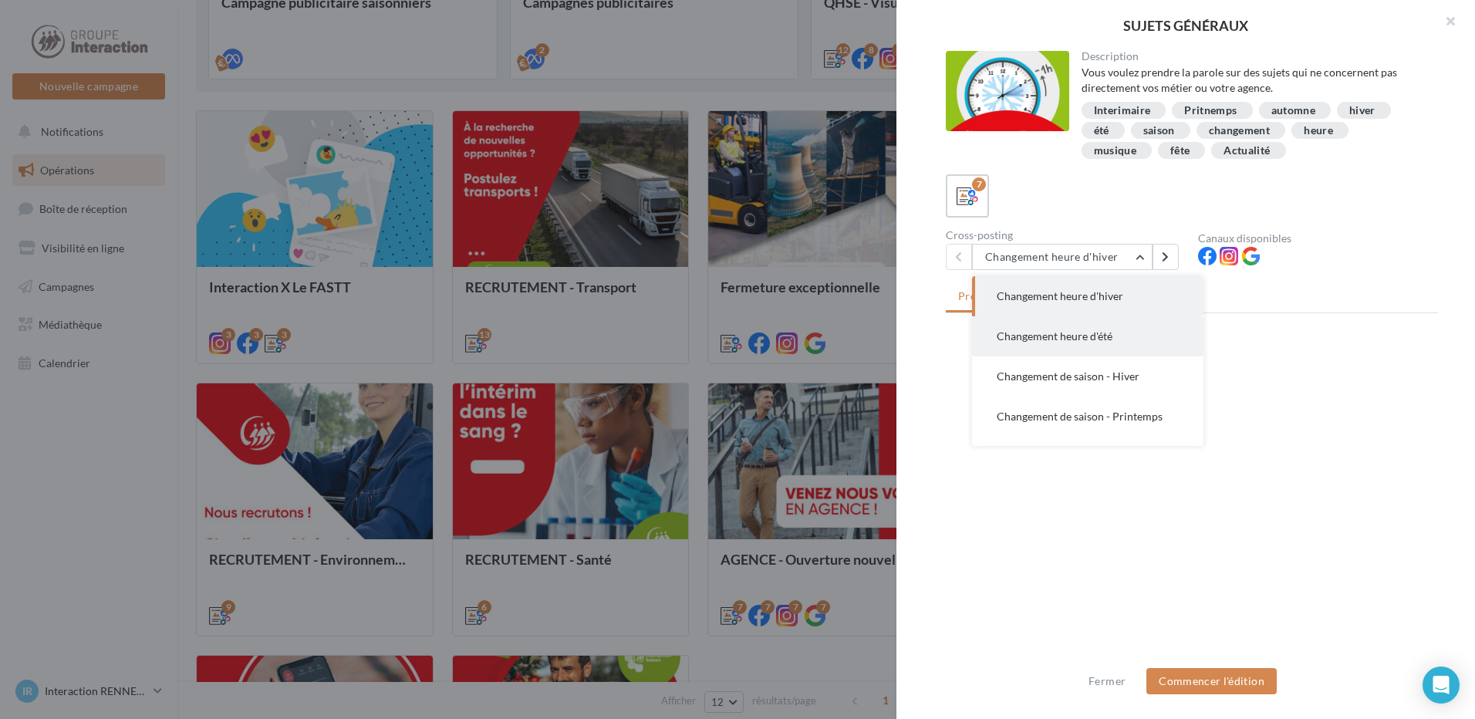
click at [1101, 332] on span "Changement heure d'été" at bounding box center [1055, 335] width 116 height 13
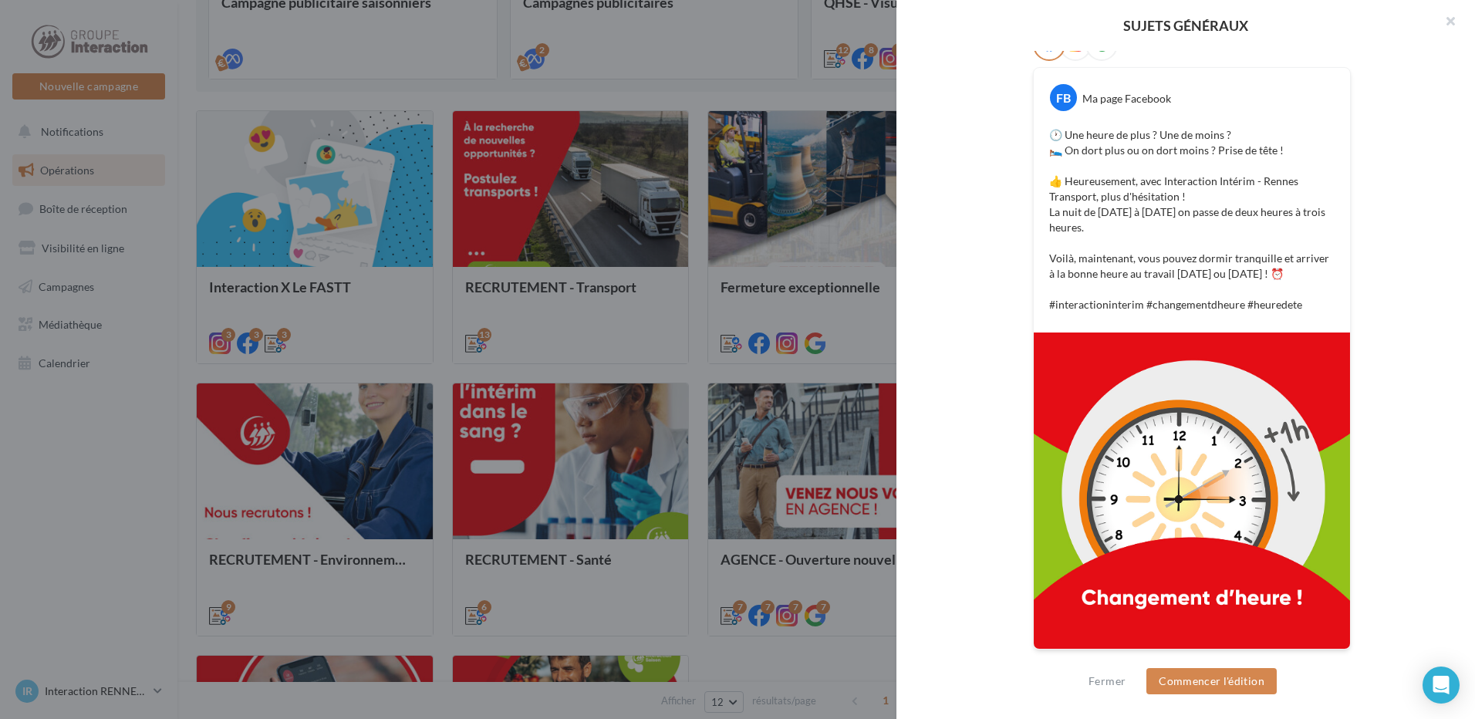
scroll to position [0, 0]
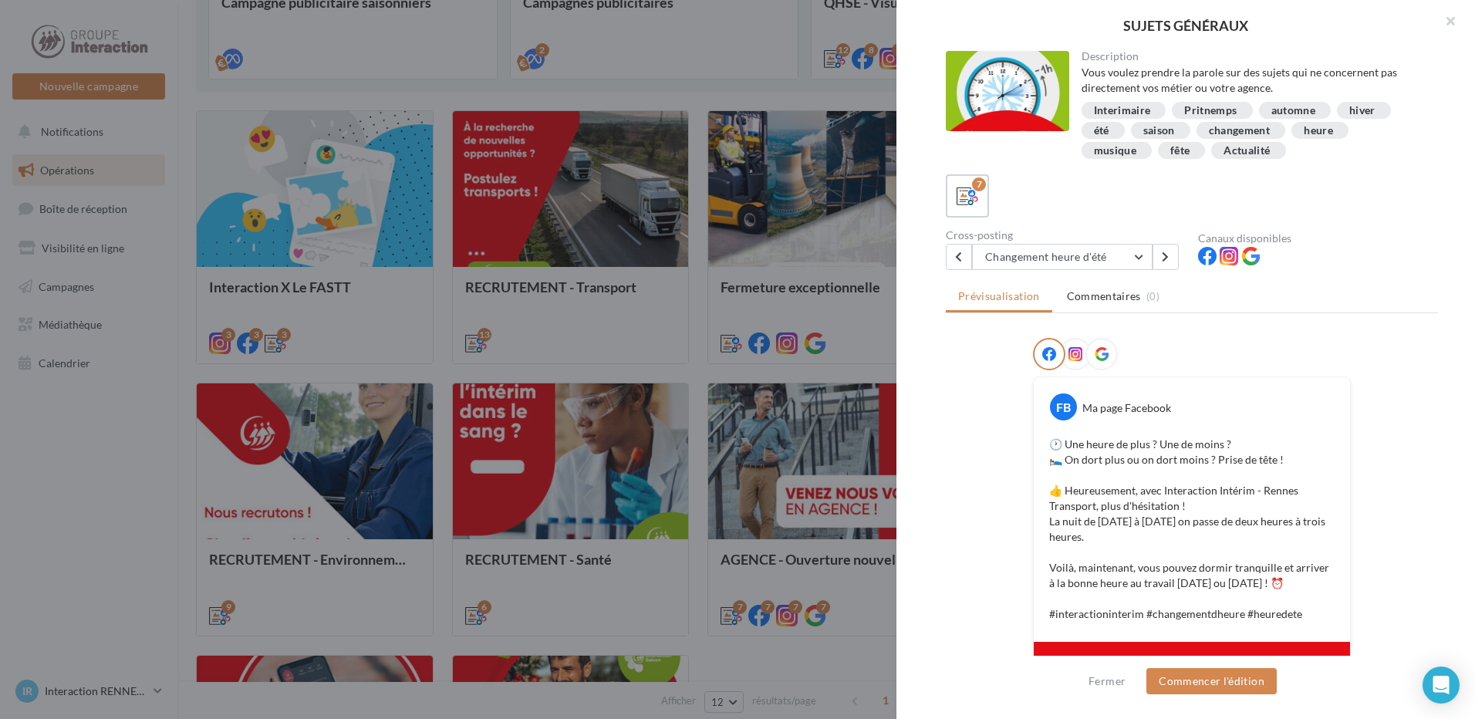
click at [1061, 239] on div "Cross-posting" at bounding box center [1066, 235] width 240 height 11
click at [1061, 250] on button "Changement heure d'été" at bounding box center [1062, 257] width 181 height 26
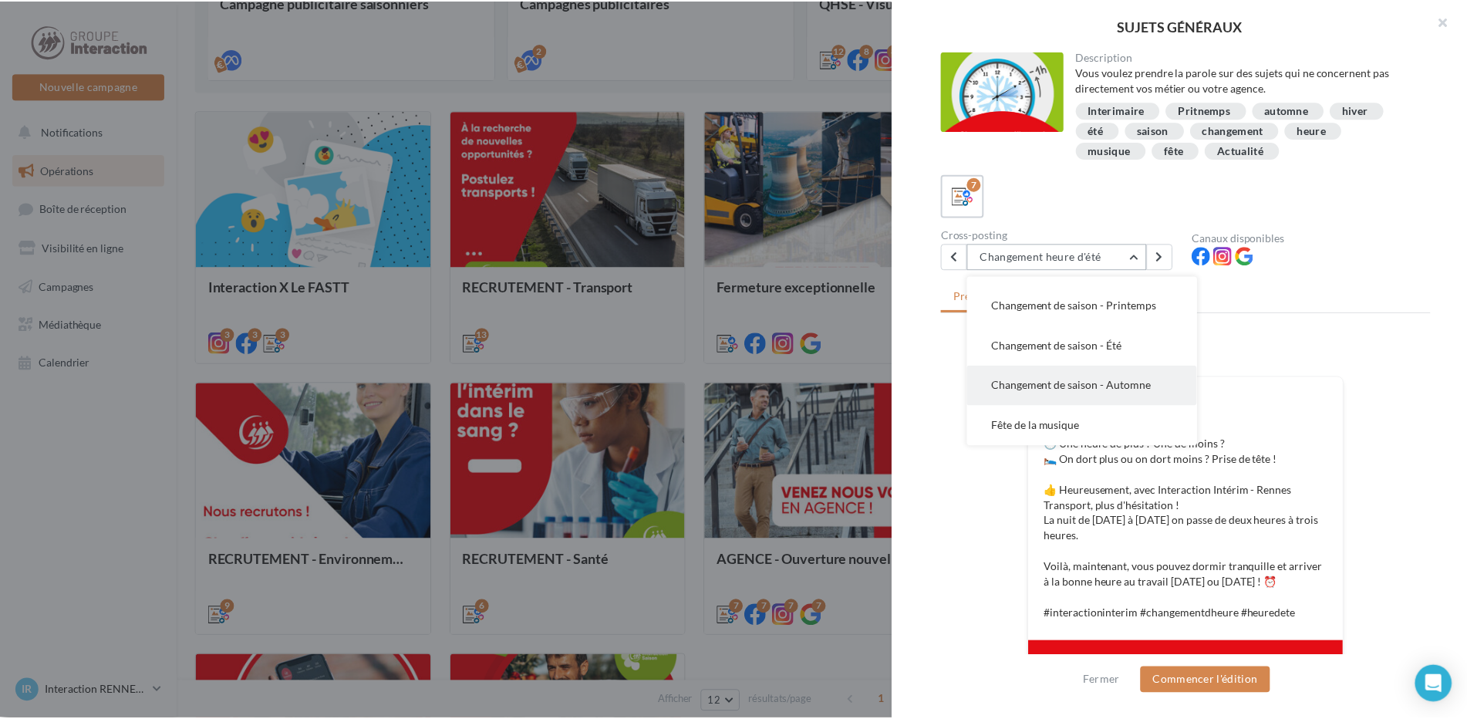
scroll to position [77, 0]
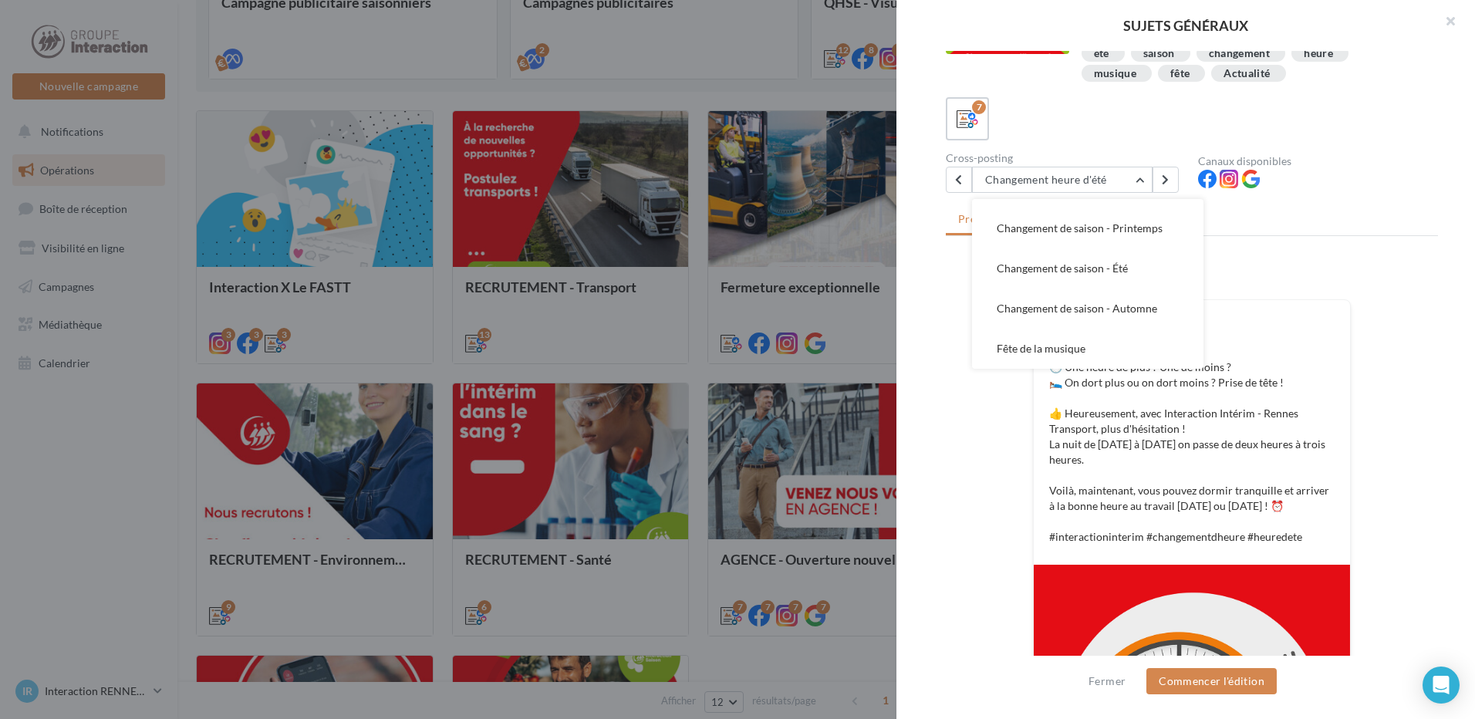
click at [124, 543] on div at bounding box center [737, 359] width 1475 height 719
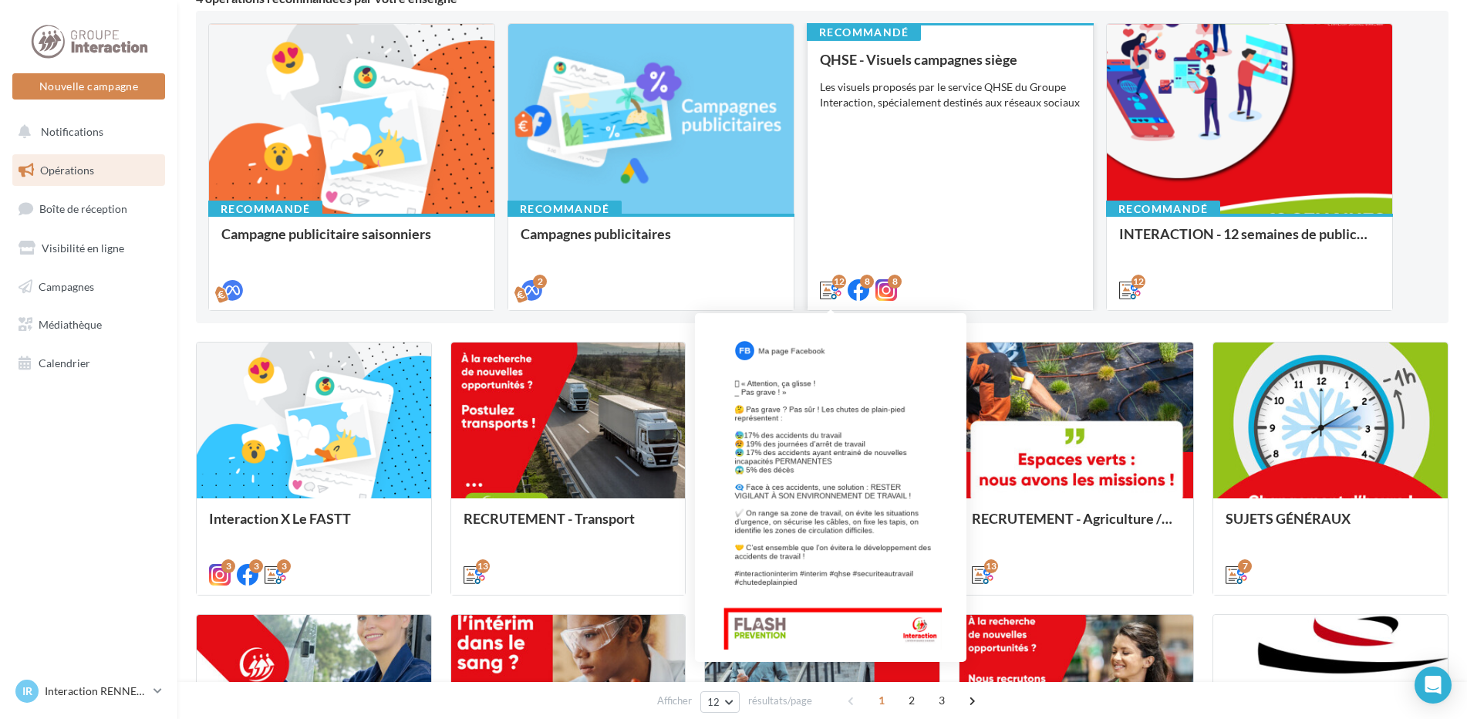
scroll to position [0, 0]
